Goal: Find specific page/section: Find specific page/section

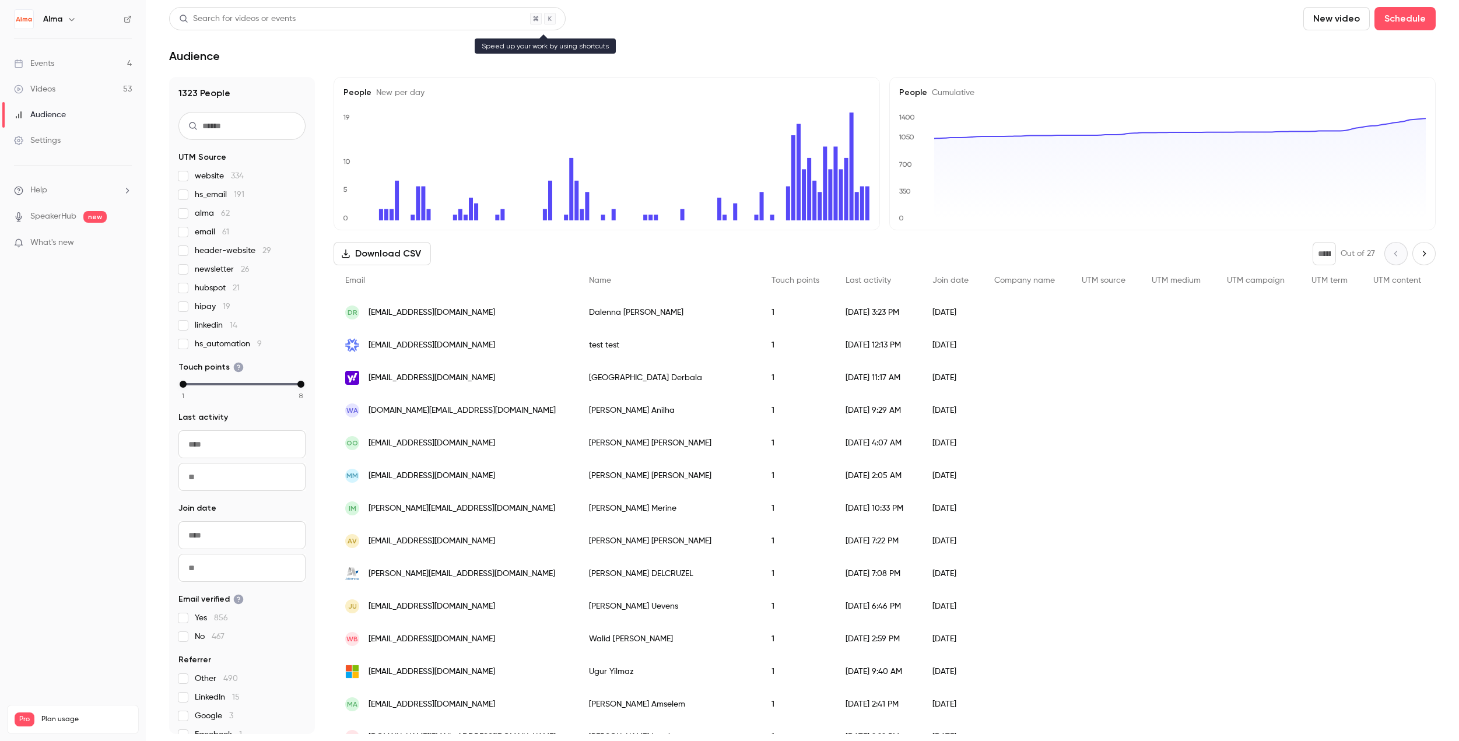
click at [362, 6] on main "Search for videos or events New video Schedule Audience 1323 People UTM Source …" at bounding box center [802, 370] width 1313 height 741
click at [54, 65] on div "Events" at bounding box center [34, 64] width 40 height 12
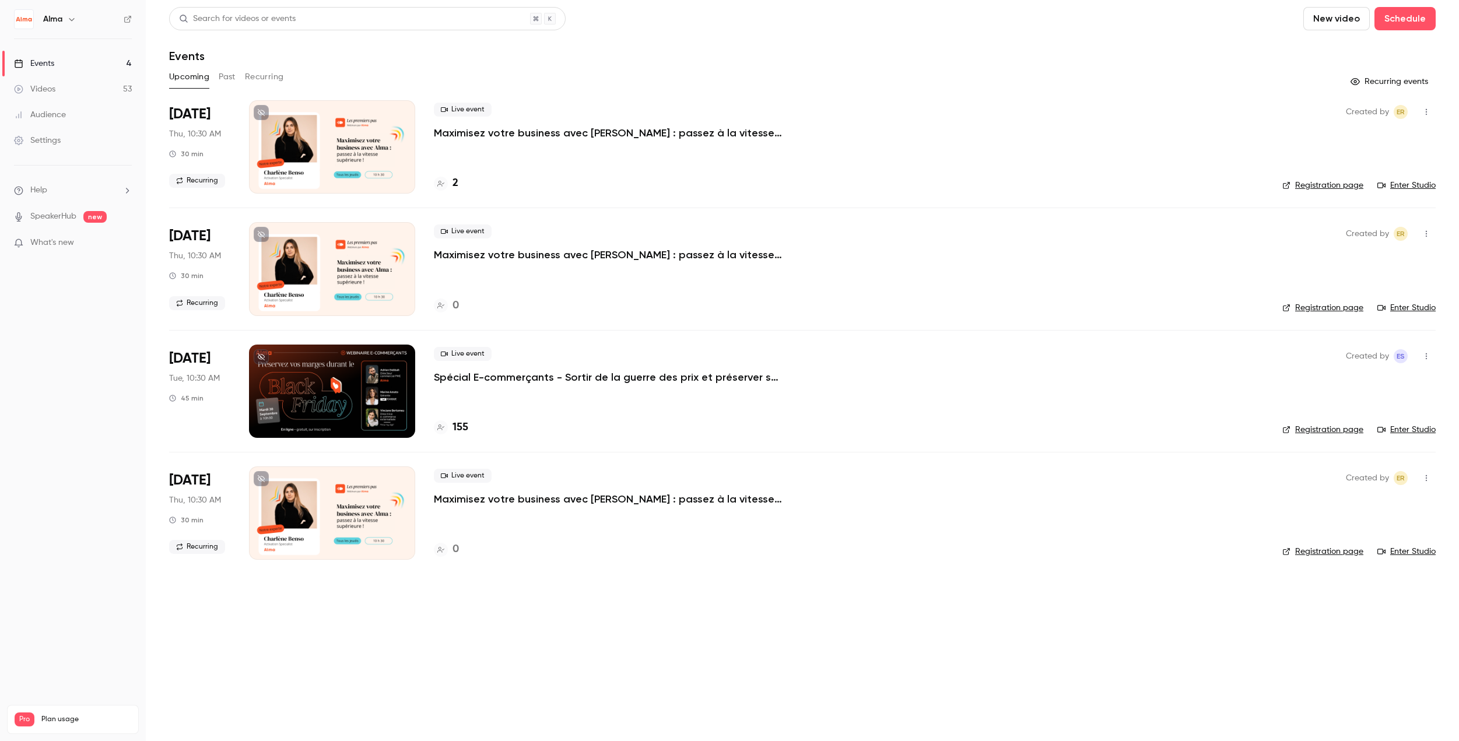
click at [492, 376] on p "Spécial E-commerçants - Sortir de la guerre des prix et préserver ses marges pe…" at bounding box center [609, 377] width 350 height 14
